Goal: Find specific page/section: Find specific page/section

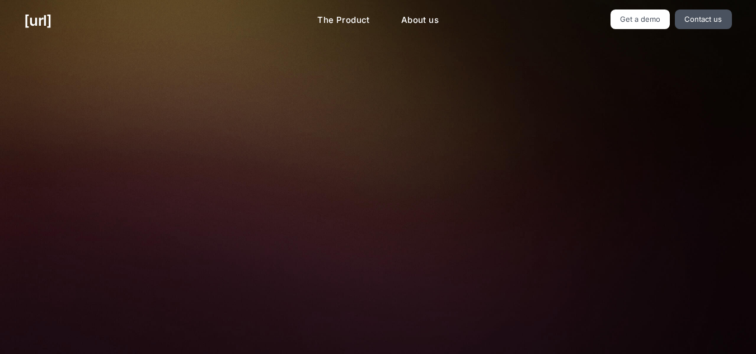
click at [532, 272] on img at bounding box center [378, 251] width 371 height 251
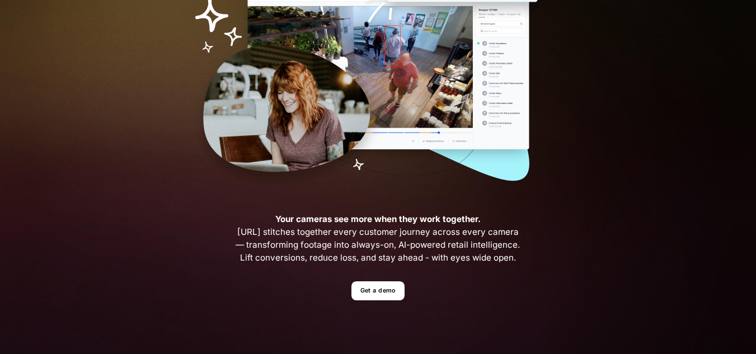
scroll to position [177, 0]
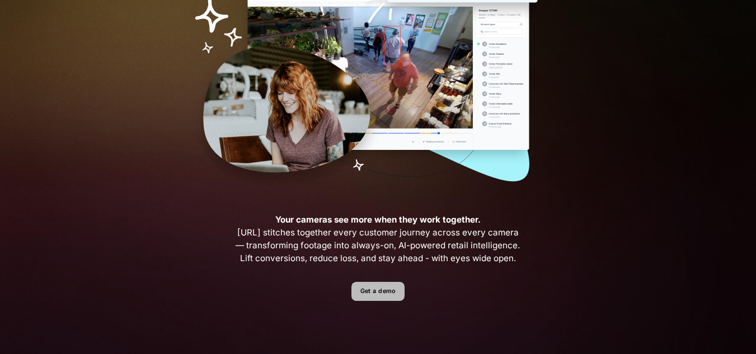
click at [376, 298] on link "Get a demo" at bounding box center [378, 292] width 53 height 20
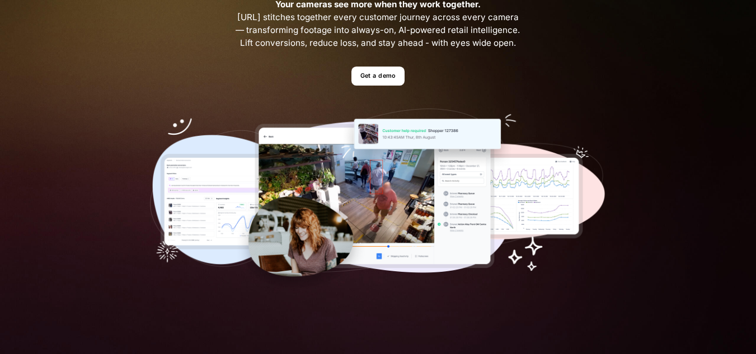
click at [296, 127] on img at bounding box center [378, 201] width 456 height 185
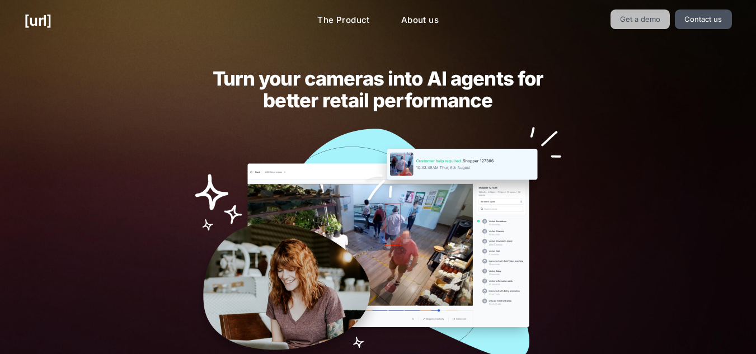
click at [651, 16] on link "Get a demo" at bounding box center [641, 20] width 60 height 20
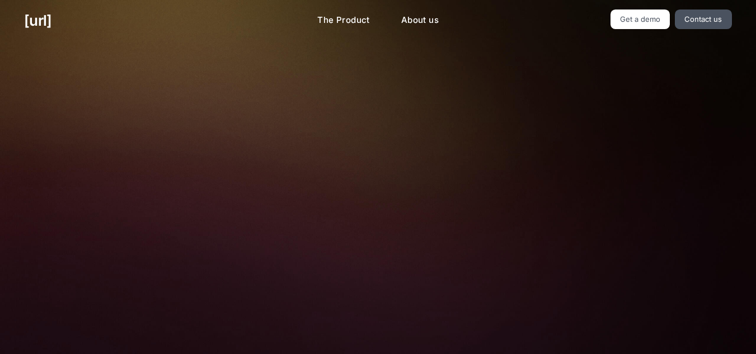
click at [559, 114] on fieldset "Company Email *" at bounding box center [496, 98] width 199 height 46
click at [723, 17] on link "Contact us" at bounding box center [703, 20] width 57 height 20
click at [661, 21] on link "Get a demo" at bounding box center [641, 20] width 60 height 20
click at [634, 14] on link "Get a demo" at bounding box center [641, 20] width 60 height 20
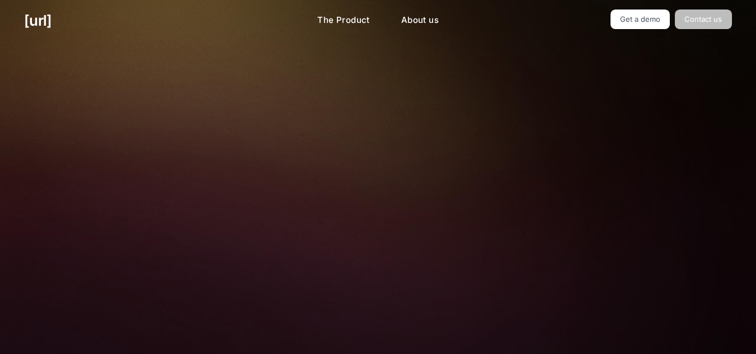
click at [695, 26] on link "Contact us" at bounding box center [703, 20] width 57 height 20
